Goal: Check status: Check status

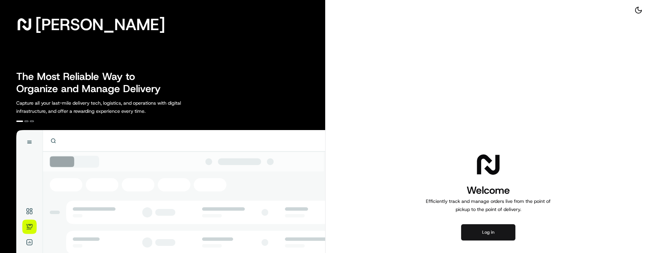
click at [478, 232] on button "Log in" at bounding box center [488, 233] width 54 height 16
